Goal: Check status: Check status

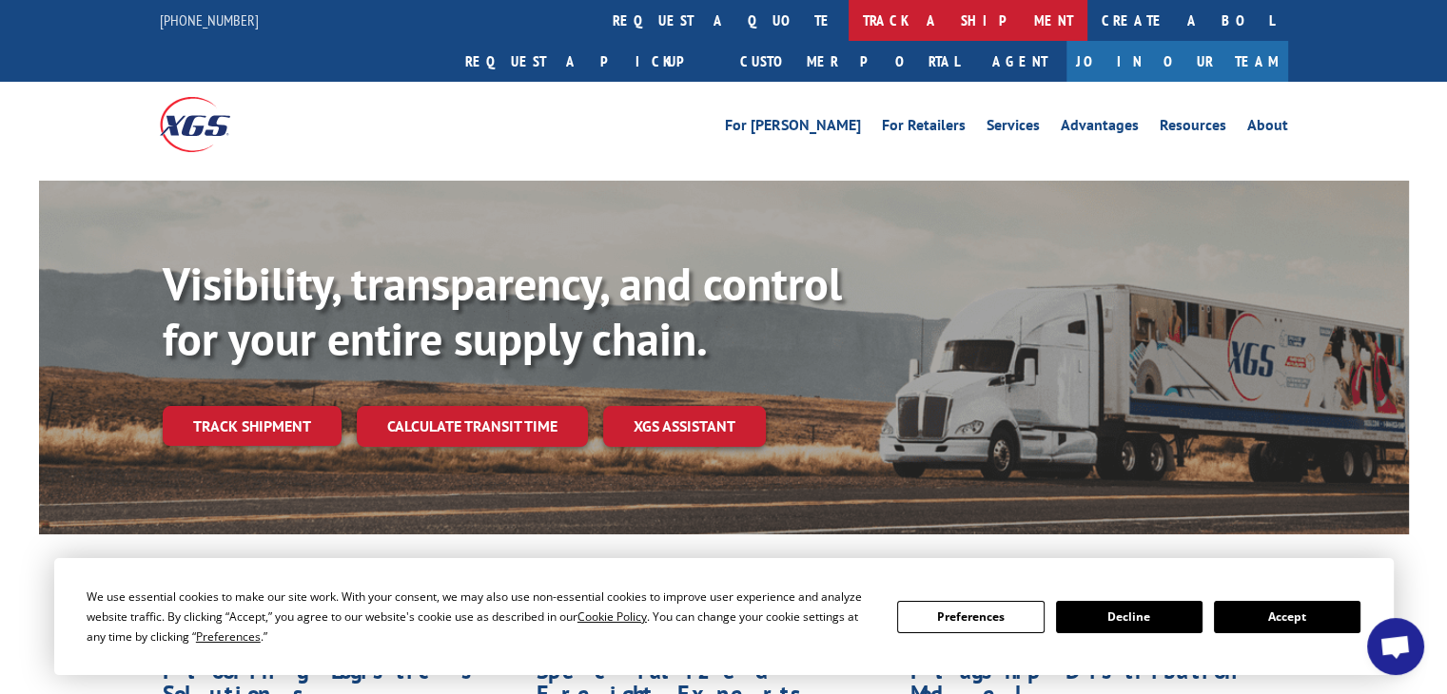
click at [848, 22] on link "track a shipment" at bounding box center [967, 20] width 239 height 41
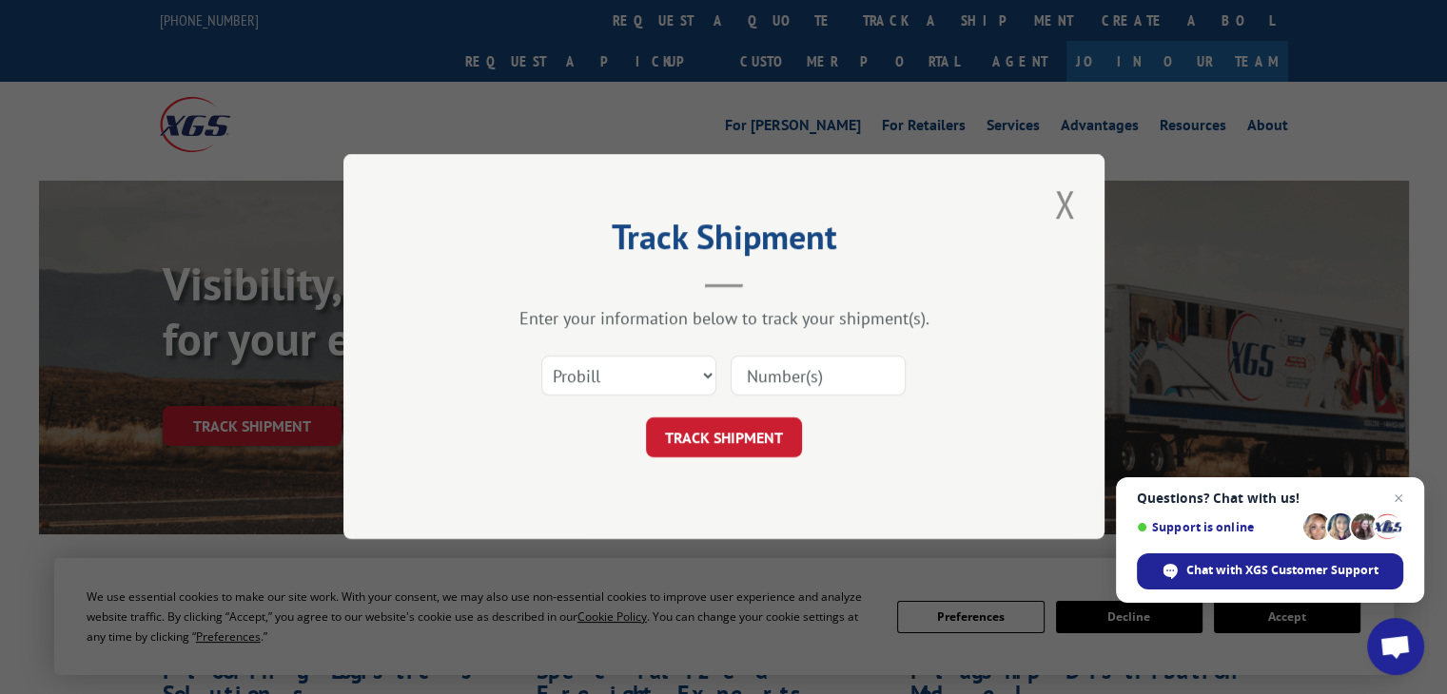
click at [807, 377] on input at bounding box center [817, 377] width 175 height 40
type input "17509244"
click at [734, 438] on button "TRACK SHIPMENT" at bounding box center [724, 438] width 156 height 40
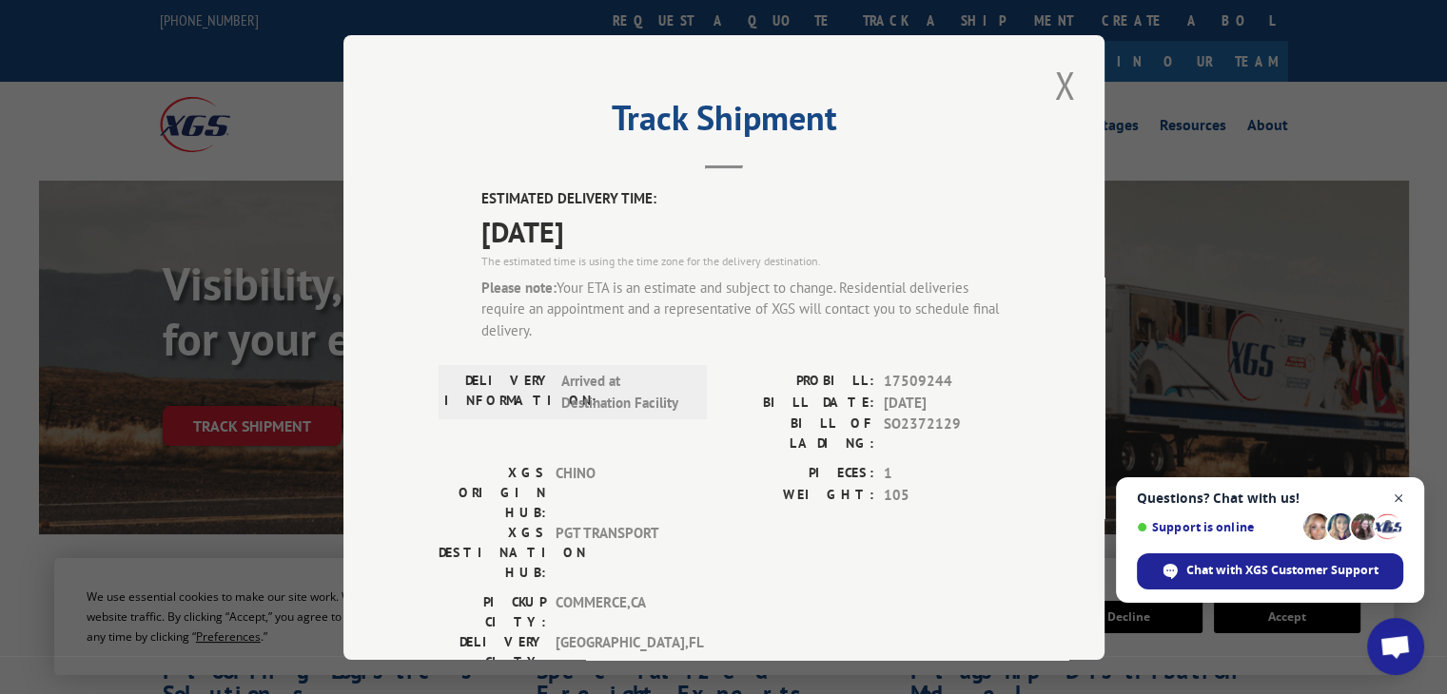
click at [1398, 490] on span "Open chat" at bounding box center [1399, 499] width 24 height 24
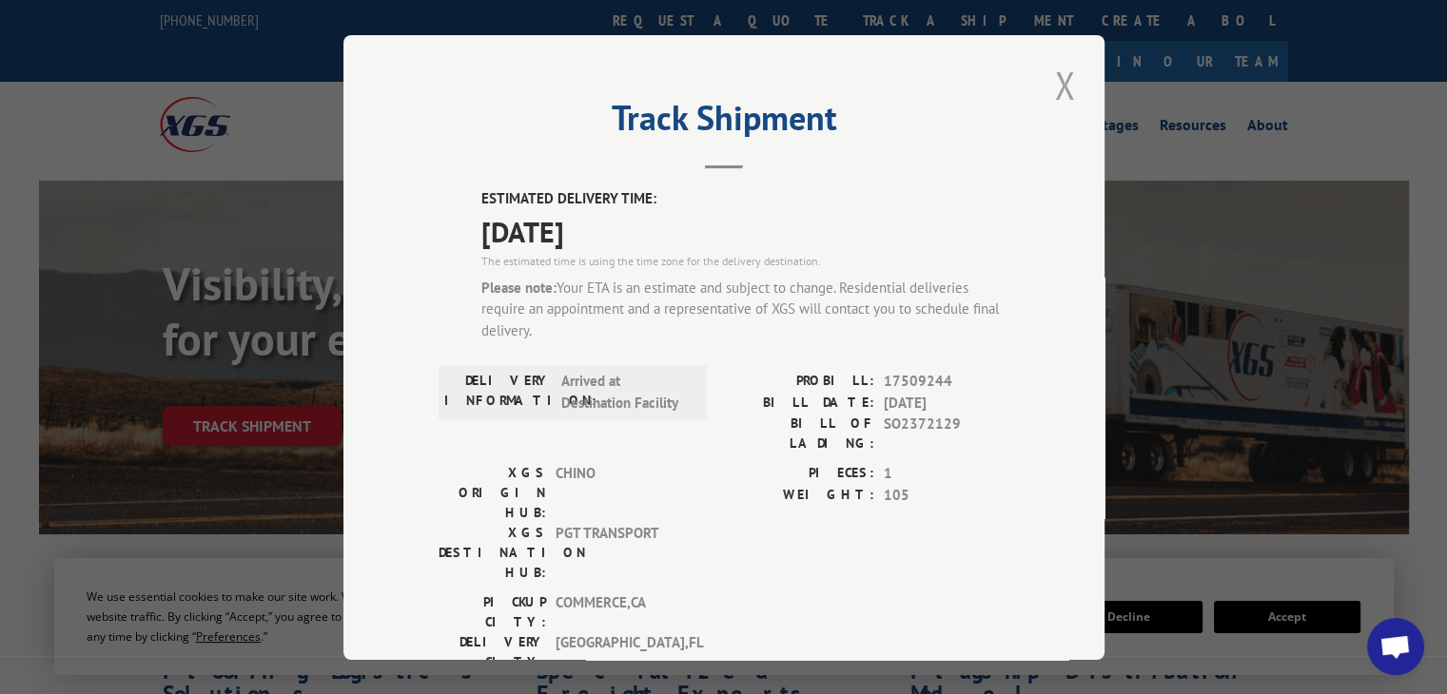
click at [1058, 79] on button "Close modal" at bounding box center [1064, 85] width 32 height 52
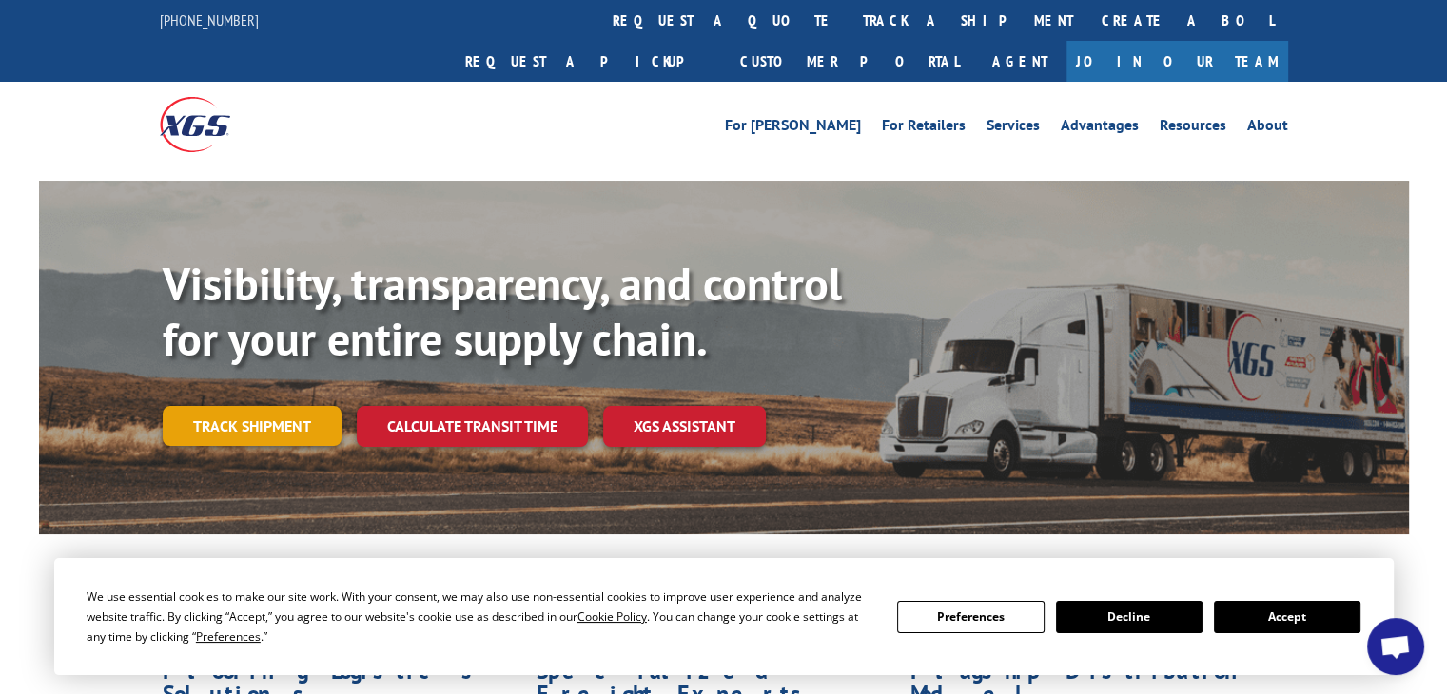
click at [286, 406] on link "Track shipment" at bounding box center [252, 426] width 179 height 40
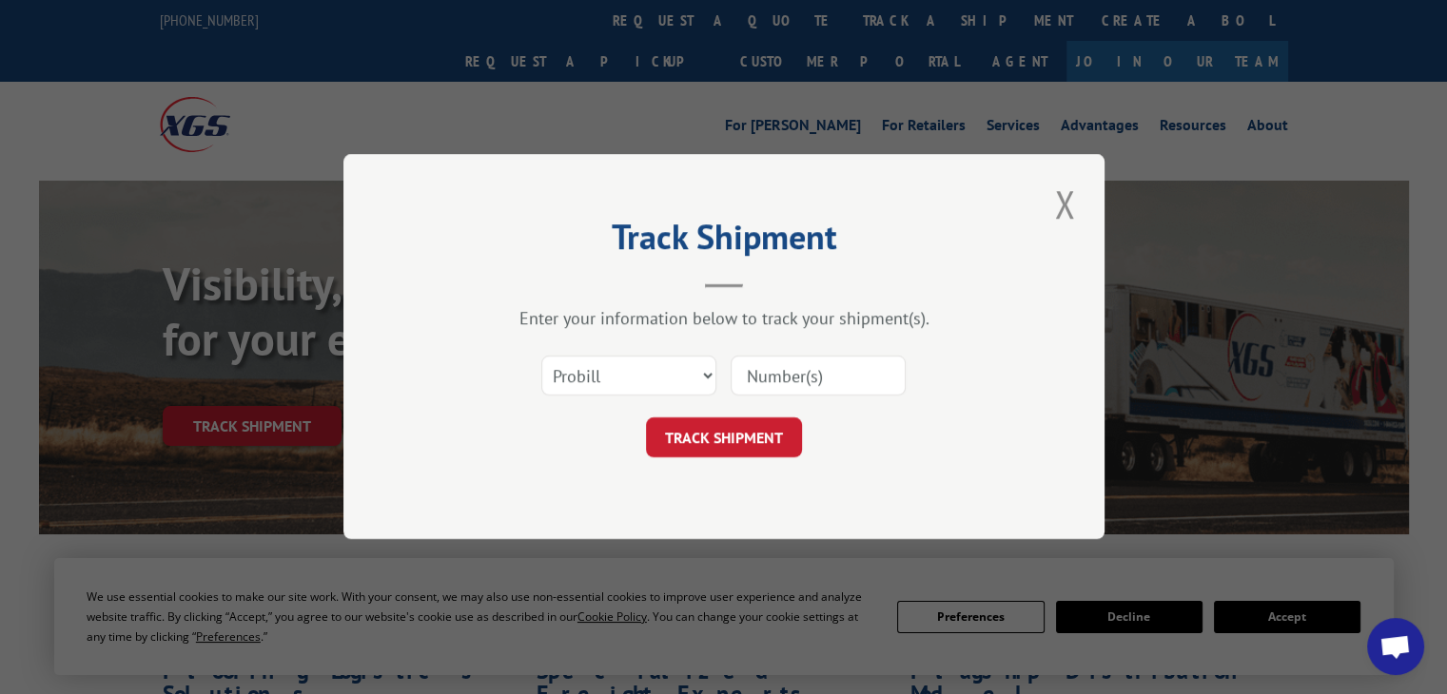
click at [753, 376] on input at bounding box center [817, 377] width 175 height 40
type input "17509244"
click at [739, 427] on button "TRACK SHIPMENT" at bounding box center [724, 438] width 156 height 40
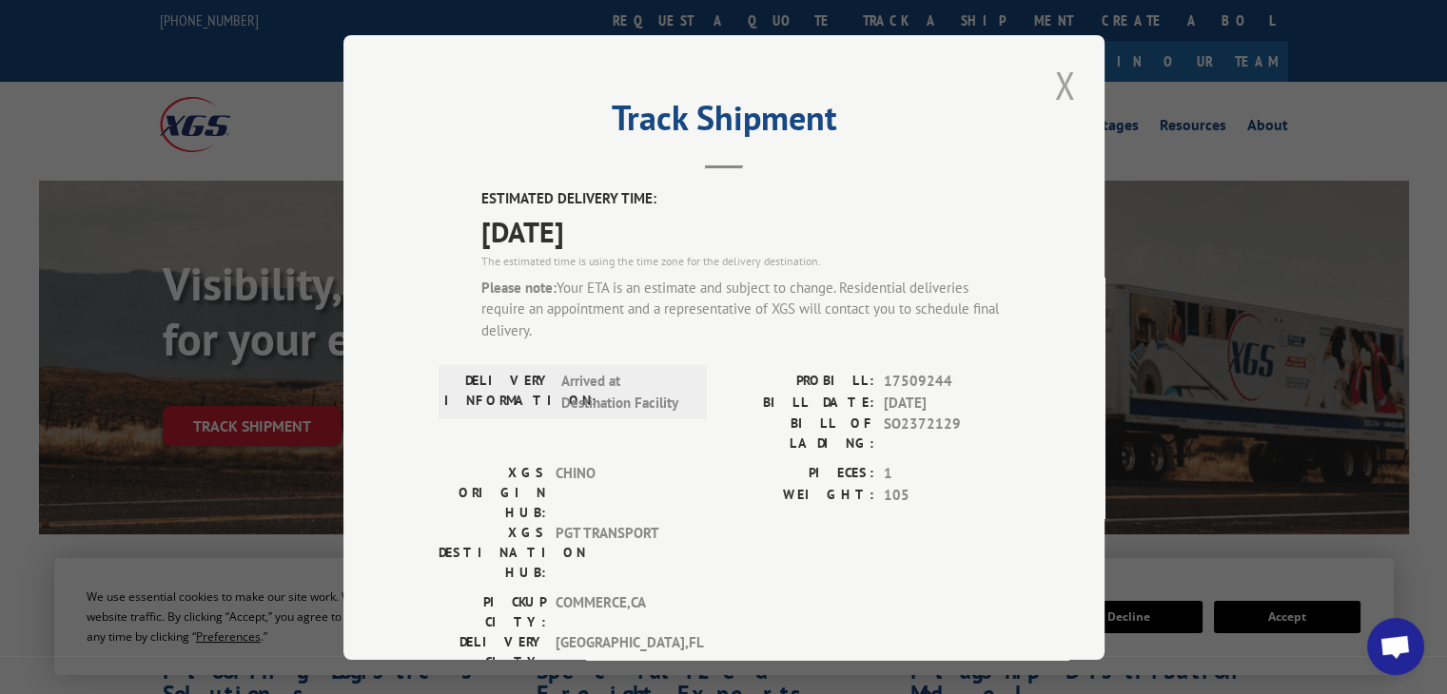
click at [1054, 81] on button "Close modal" at bounding box center [1064, 85] width 32 height 52
